Goal: Entertainment & Leisure: Consume media (video, audio)

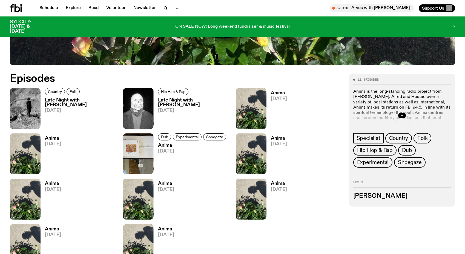
scroll to position [251, 0]
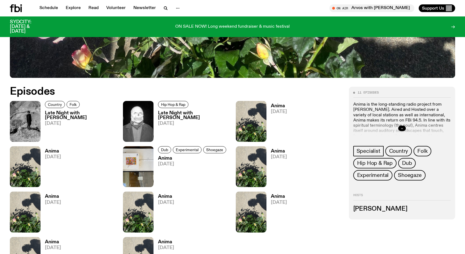
click at [403, 126] on button "button" at bounding box center [402, 127] width 8 height 5
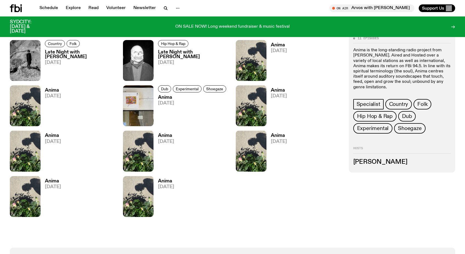
scroll to position [311, 0]
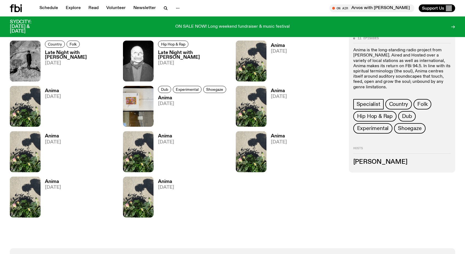
click at [165, 97] on h3 "Anima" at bounding box center [193, 98] width 70 height 5
click at [277, 45] on h3 "Anima" at bounding box center [279, 45] width 16 height 5
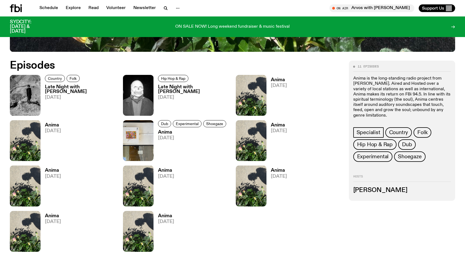
scroll to position [269, 0]
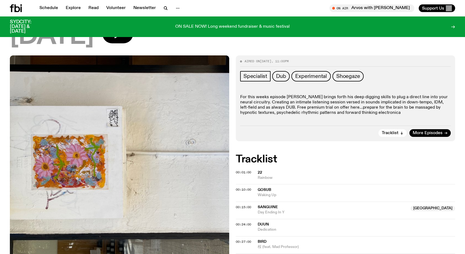
scroll to position [55, 0]
